Goal: Information Seeking & Learning: Compare options

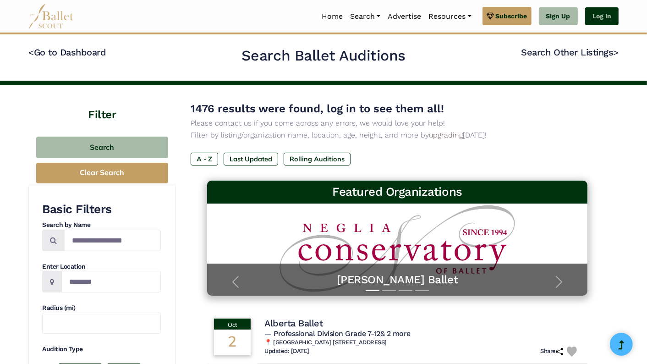
click at [596, 20] on link "Log In" at bounding box center [601, 16] width 33 height 18
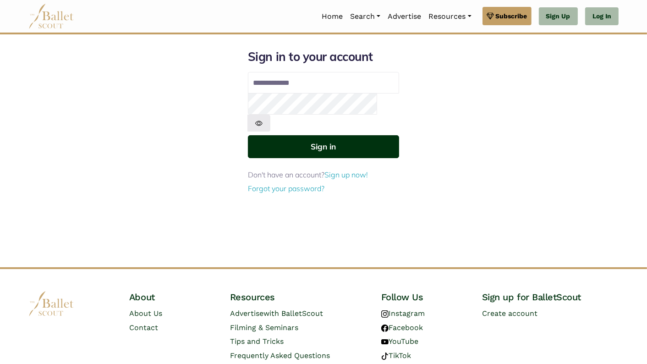
type input "**********"
click at [304, 135] on button "Sign in" at bounding box center [323, 146] width 151 height 22
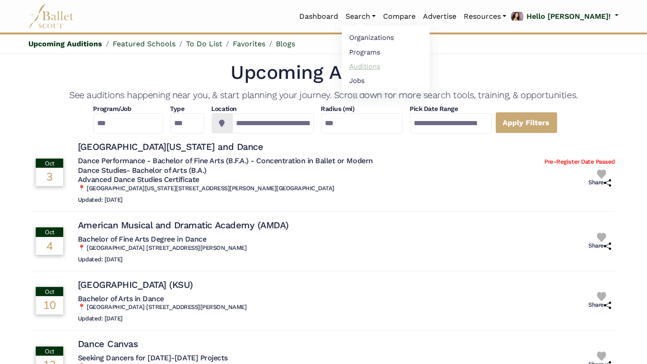
click at [403, 65] on link "Auditions" at bounding box center [386, 66] width 88 height 14
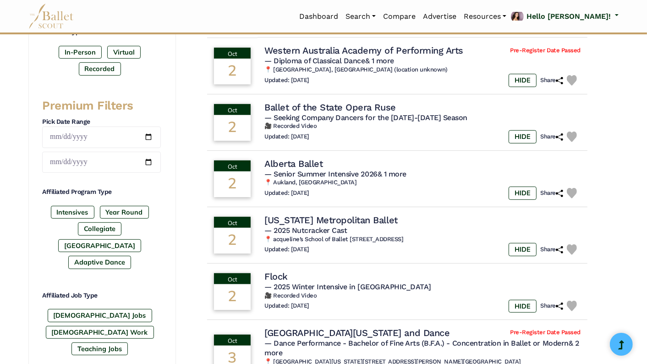
scroll to position [297, 0]
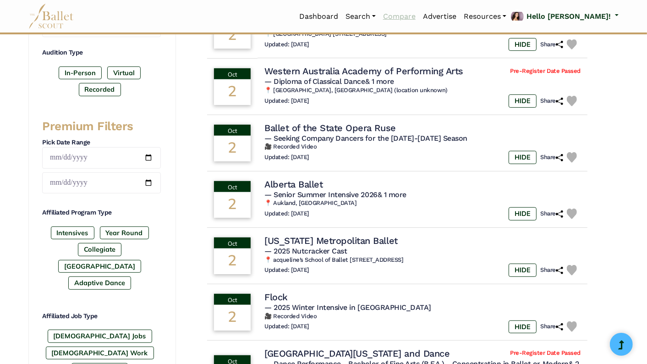
click at [419, 18] on link "Compare" at bounding box center [399, 16] width 40 height 19
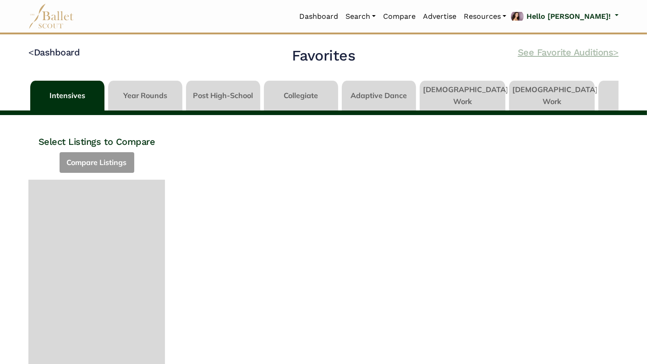
click at [543, 50] on link "See Favorite Auditions >" at bounding box center [568, 52] width 101 height 11
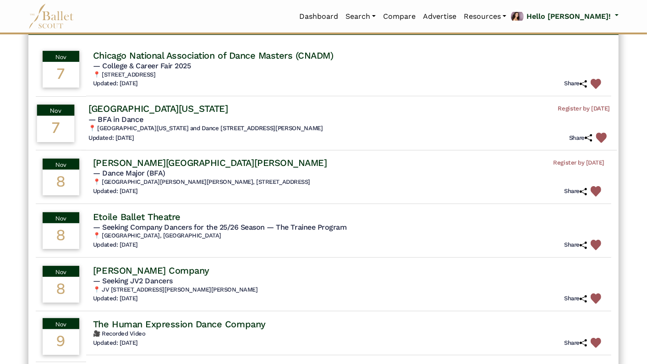
scroll to position [93, 0]
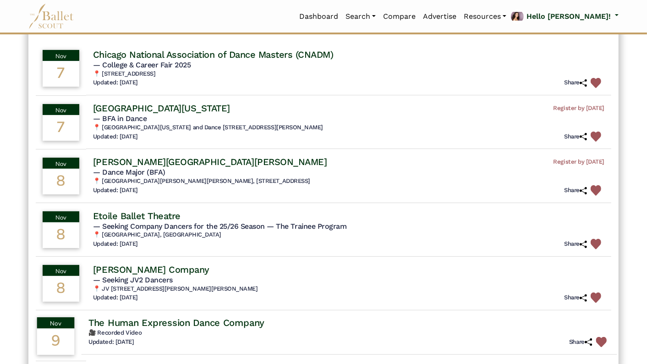
click at [603, 341] on img at bounding box center [601, 342] width 11 height 11
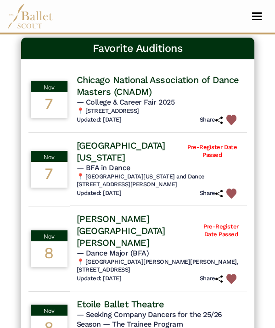
scroll to position [64, 0]
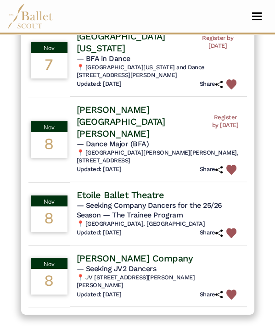
scroll to position [170, 0]
